Goal: Book appointment/travel/reservation

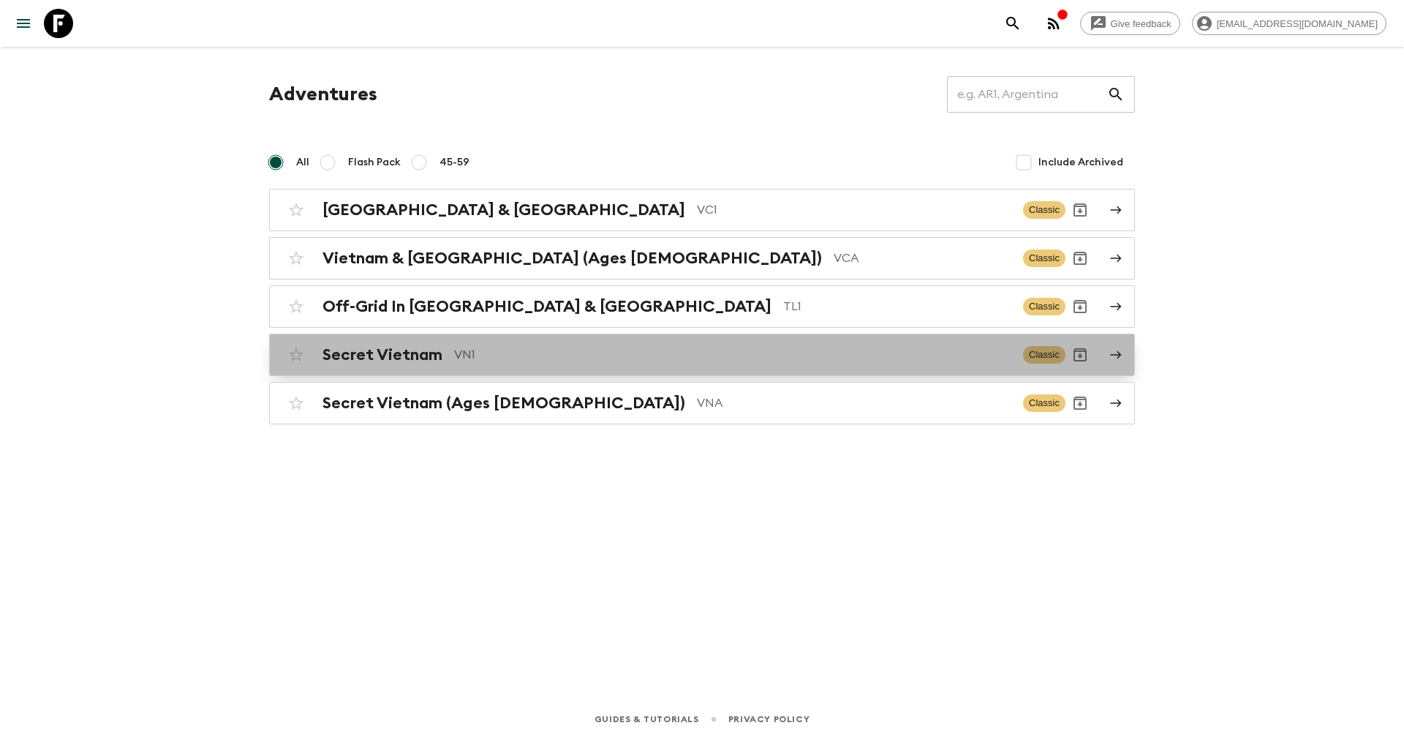
click at [417, 347] on h2 "Secret Vietnam" at bounding box center [383, 354] width 120 height 19
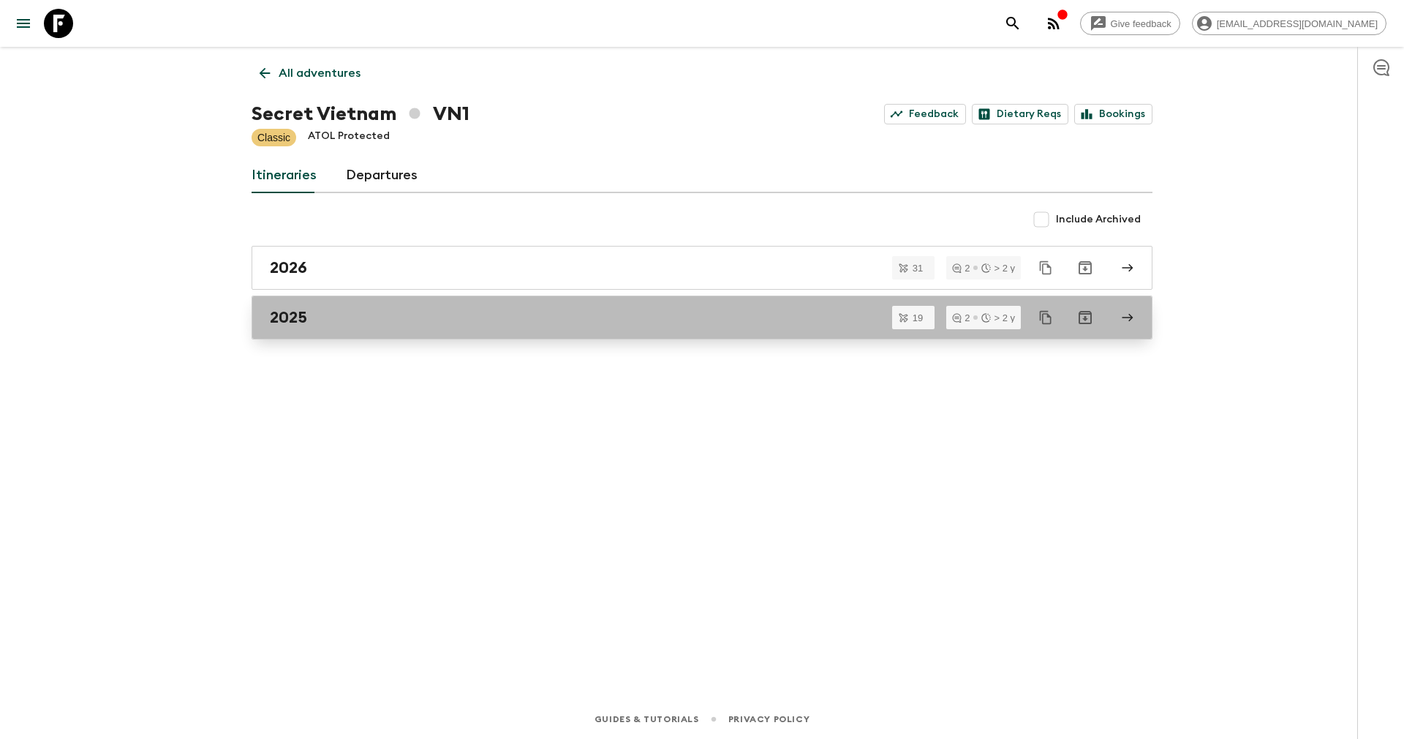
click at [334, 306] on link "2025" at bounding box center [702, 318] width 901 height 44
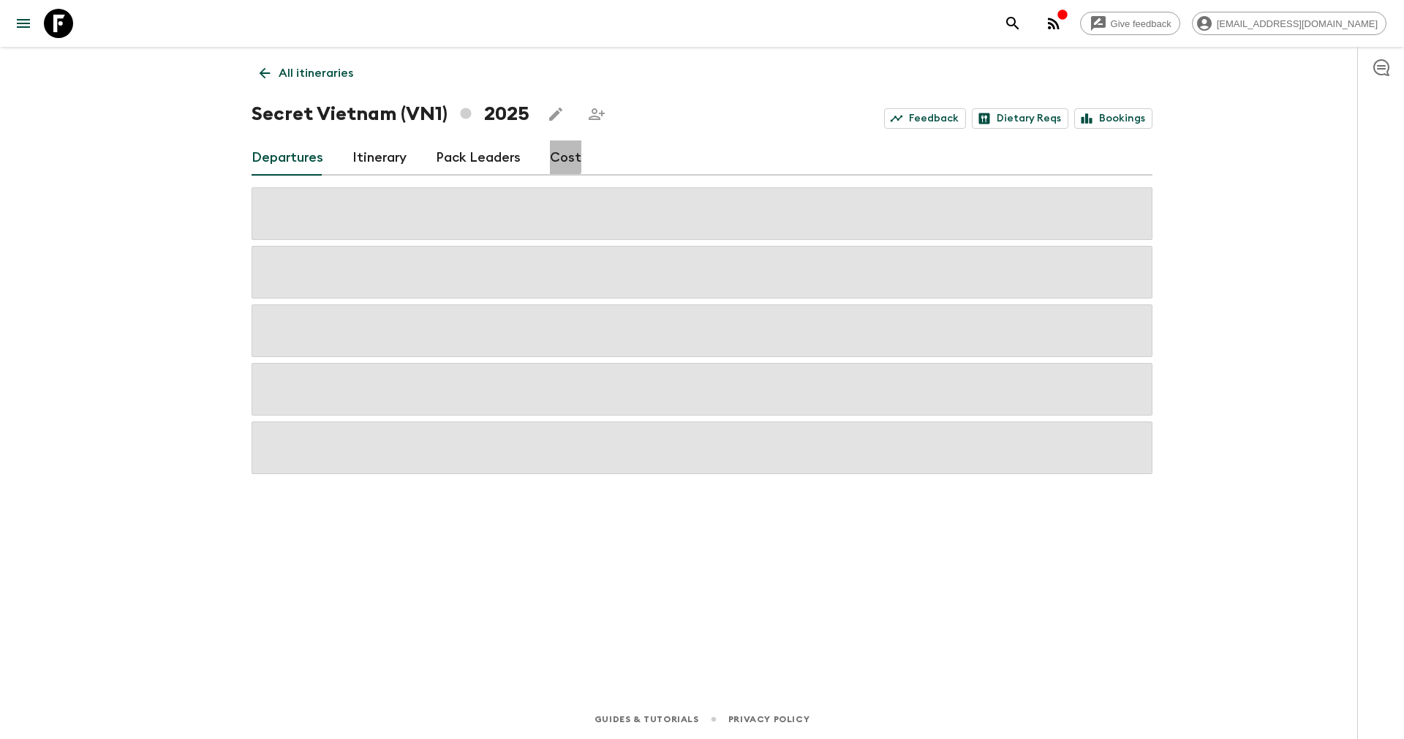
click at [552, 156] on link "Cost" at bounding box center [565, 157] width 31 height 35
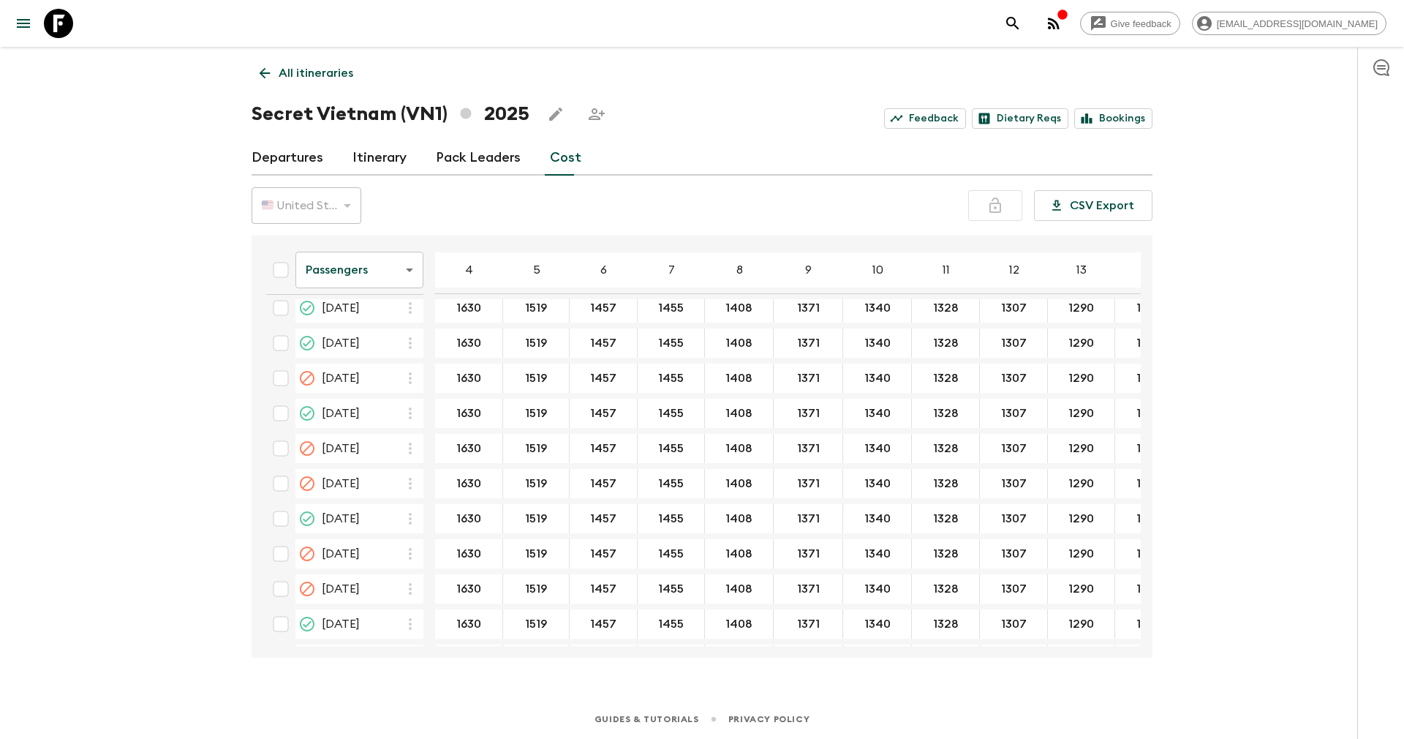
scroll to position [1069, 0]
drag, startPoint x: 479, startPoint y: 581, endPoint x: 453, endPoint y: 580, distance: 26.3
click at [456, 547] on input "1630" at bounding box center [468, 555] width 61 height 17
click at [265, 63] on link "All itineraries" at bounding box center [307, 73] width 110 height 29
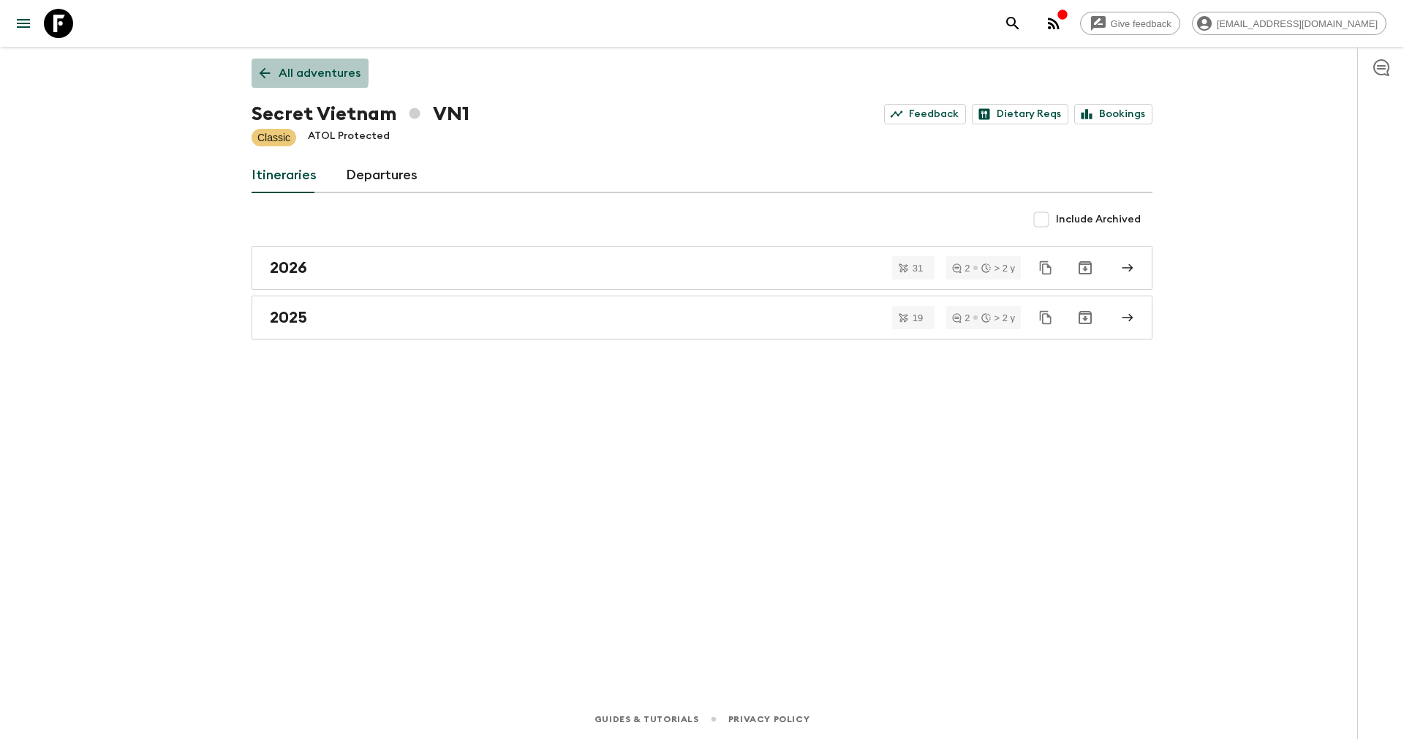
click at [279, 67] on p "All adventures" at bounding box center [320, 73] width 82 height 18
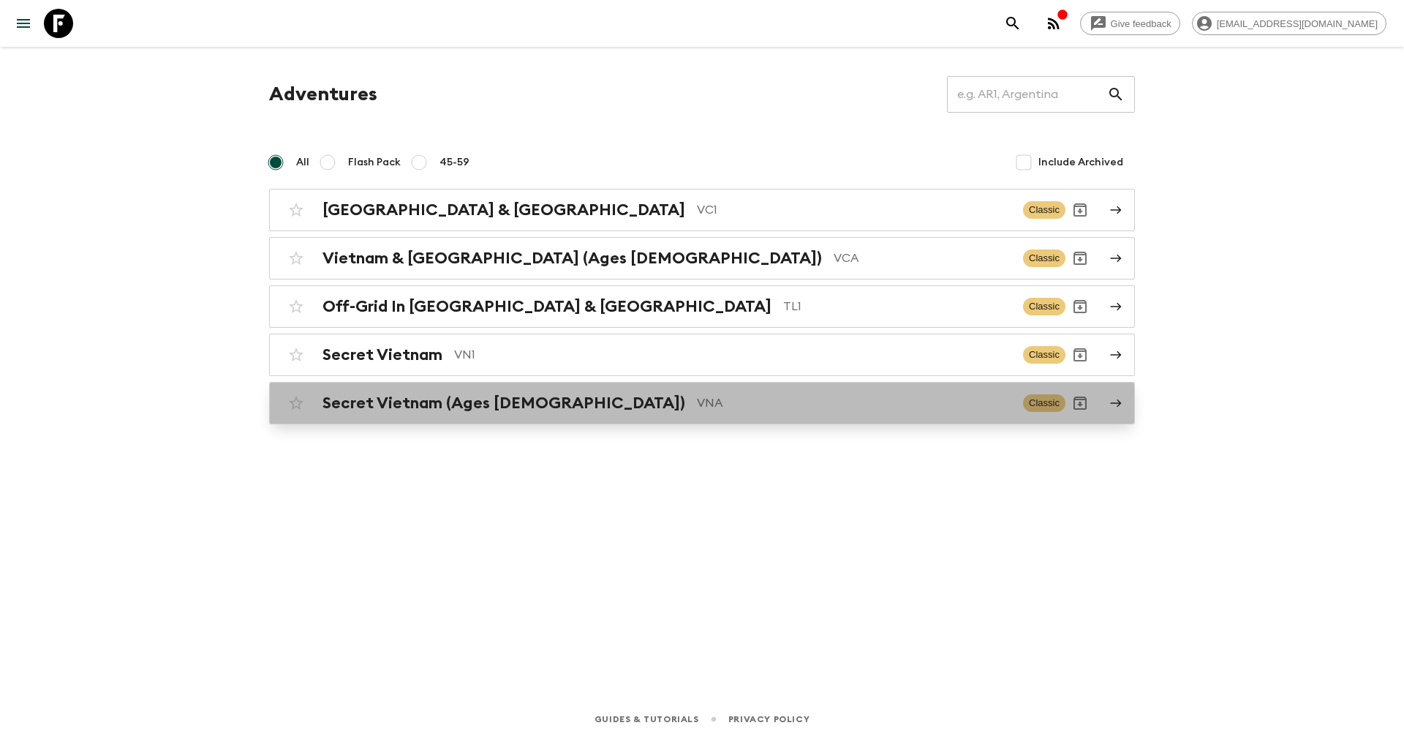
click at [379, 402] on h2 "Secret Vietnam (Ages [DEMOGRAPHIC_DATA])" at bounding box center [504, 403] width 363 height 19
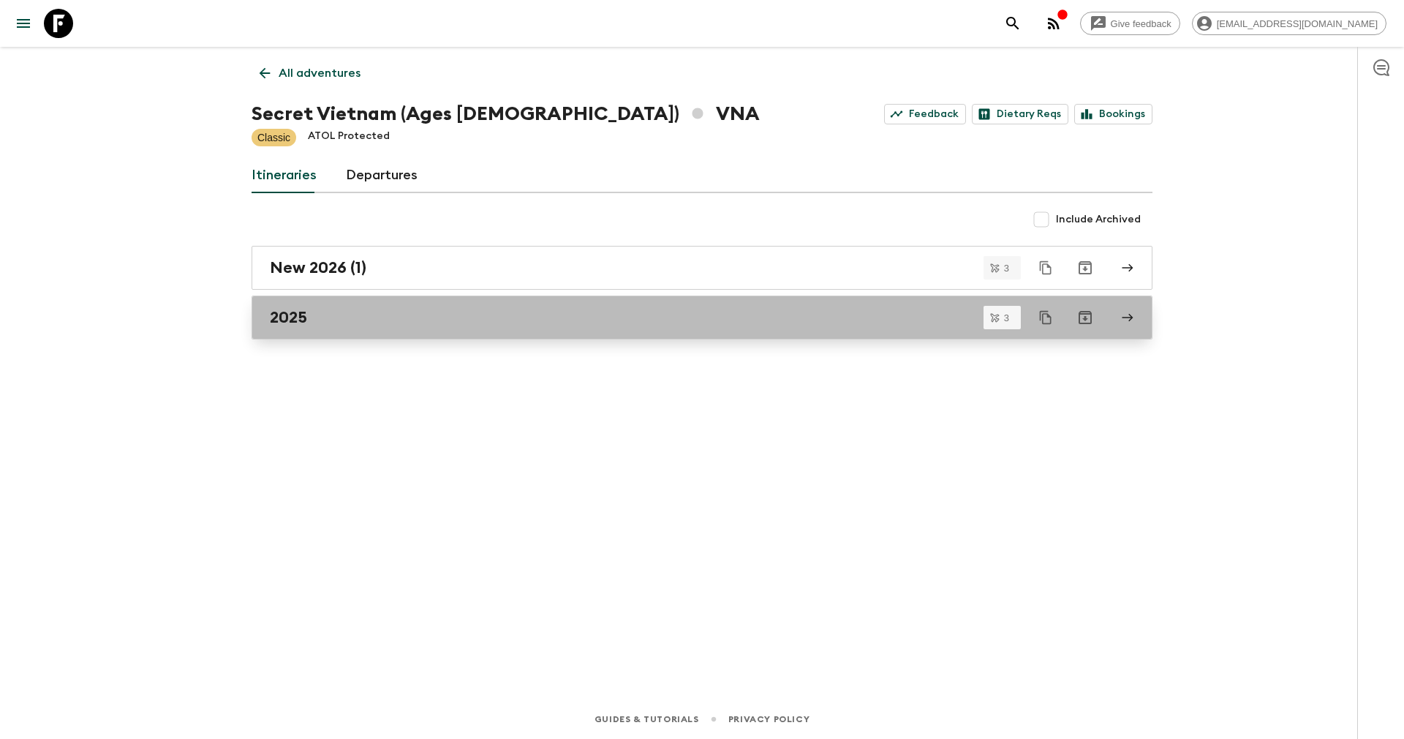
click at [333, 319] on div "2025" at bounding box center [688, 317] width 837 height 19
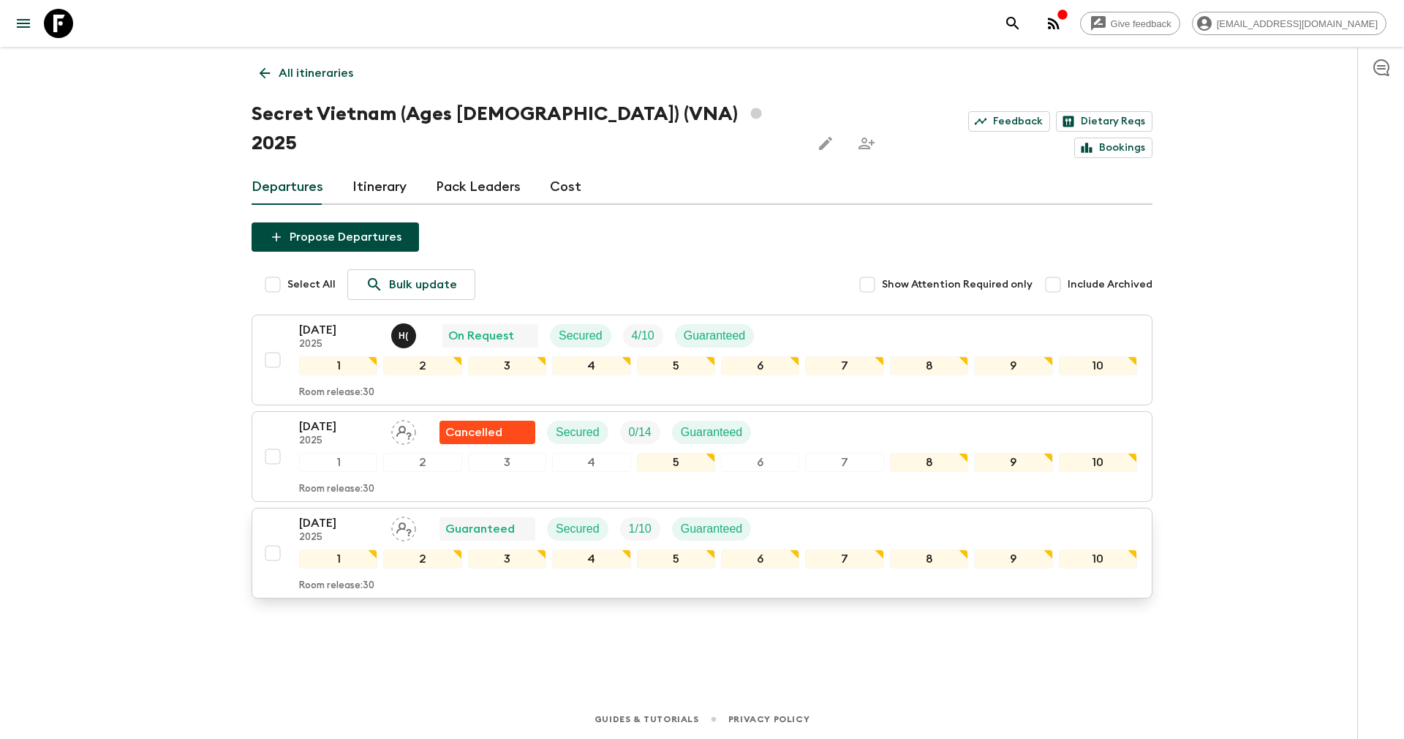
click at [319, 514] on p "[DATE]" at bounding box center [339, 523] width 80 height 18
click at [566, 170] on link "Cost" at bounding box center [565, 187] width 31 height 35
